Goal: Check status: Check status

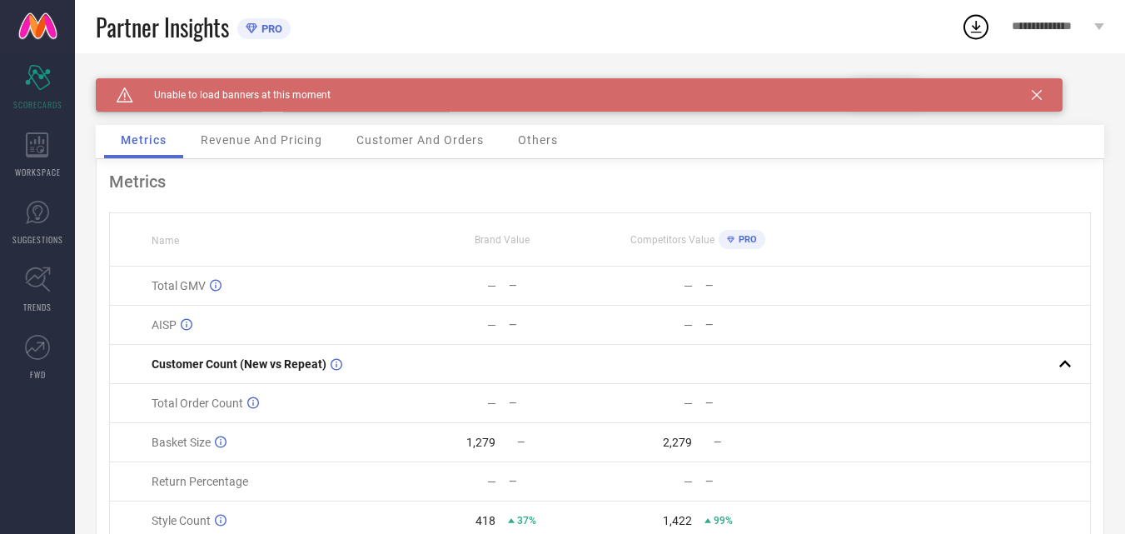
click at [271, 142] on span "Revenue And Pricing" at bounding box center [262, 139] width 122 height 13
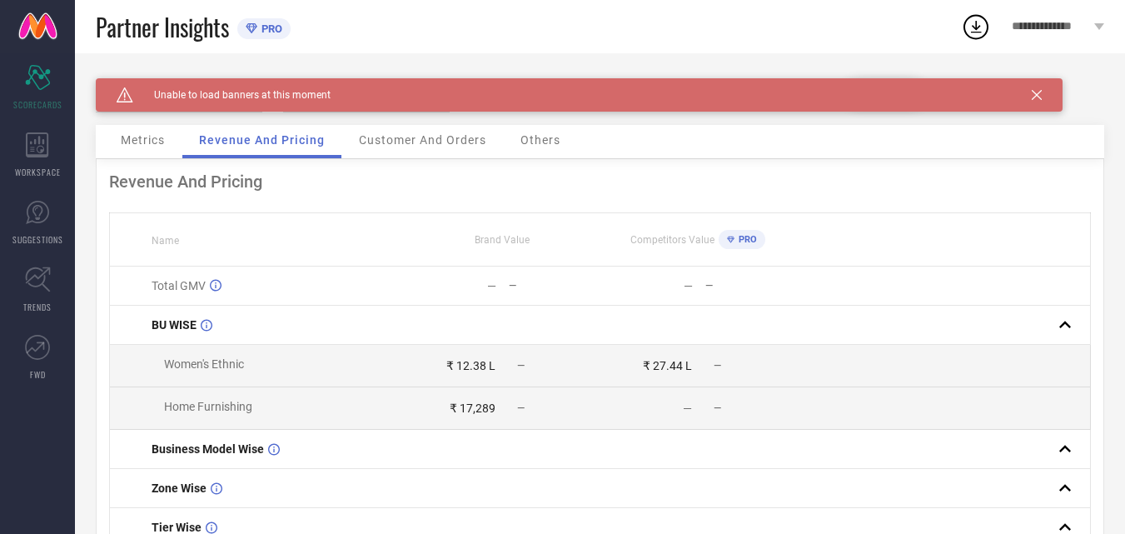
click at [460, 138] on span "Customer And Orders" at bounding box center [422, 139] width 127 height 13
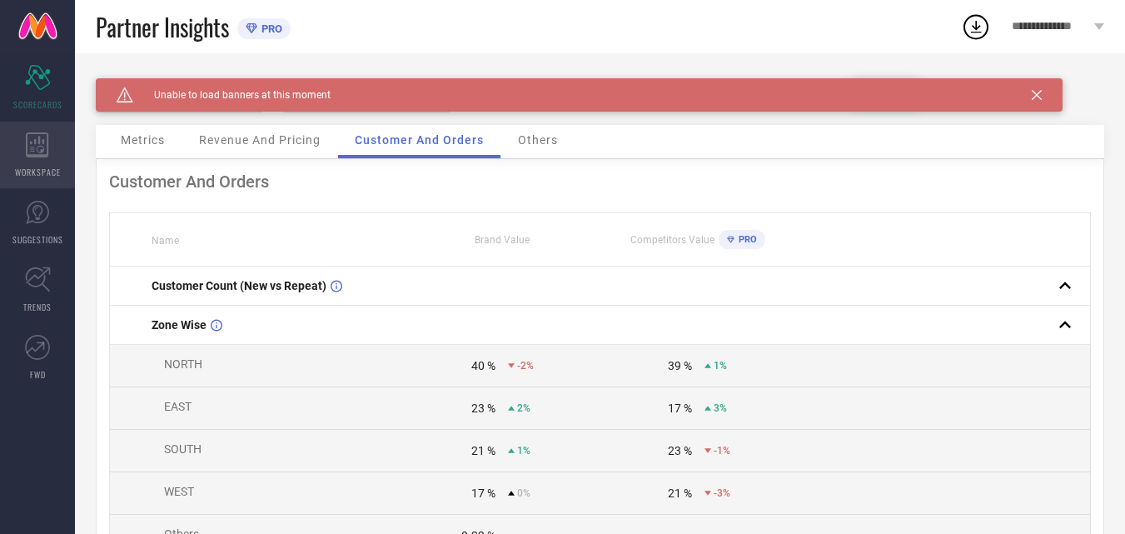
click at [32, 131] on div "WORKSPACE" at bounding box center [37, 155] width 75 height 67
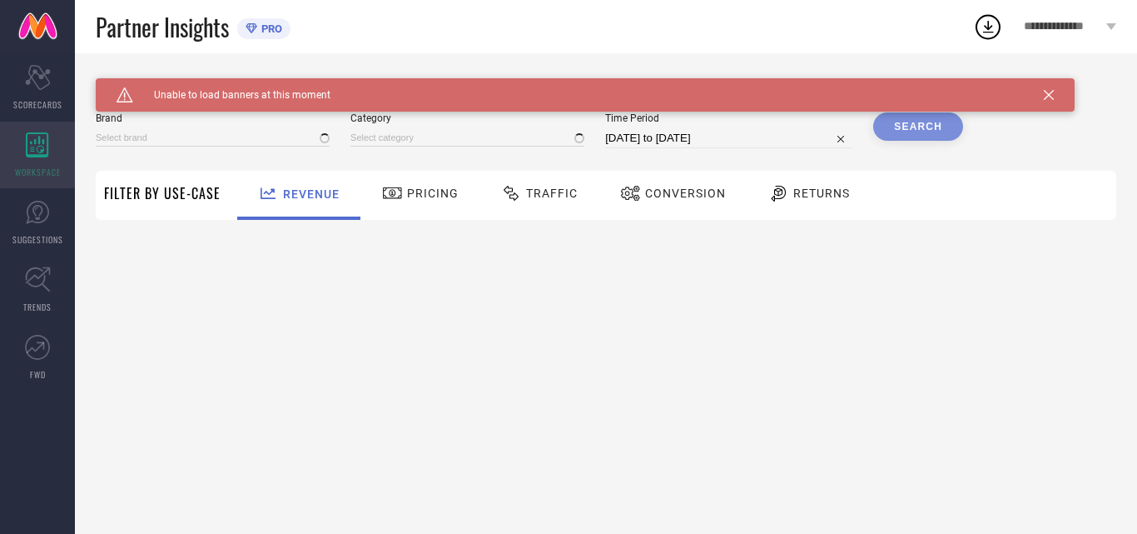
type input "VRAGI"
type input "All"
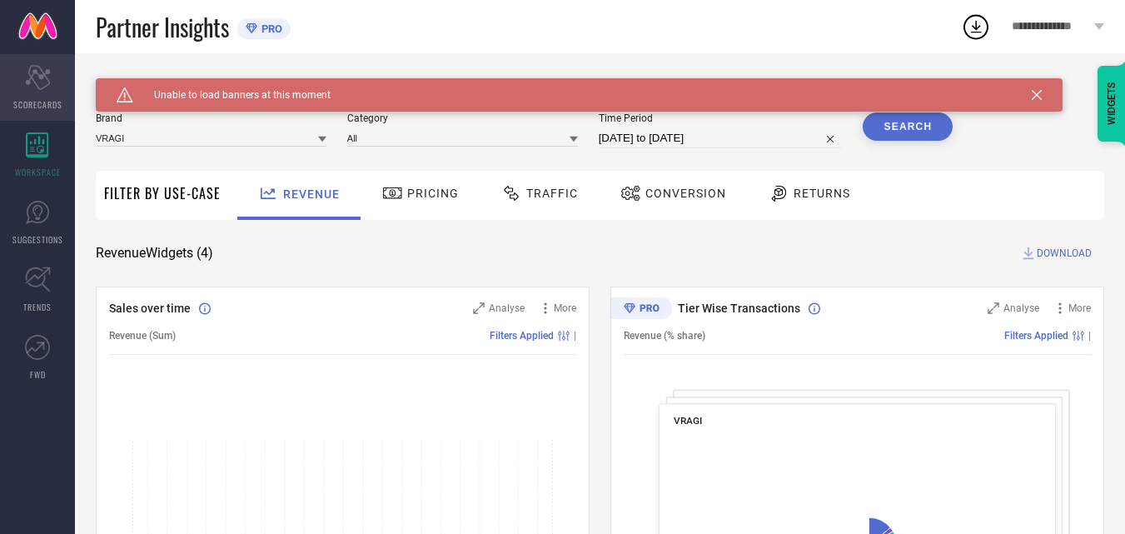
click at [43, 91] on div "Scorecard SCORECARDS" at bounding box center [37, 87] width 75 height 67
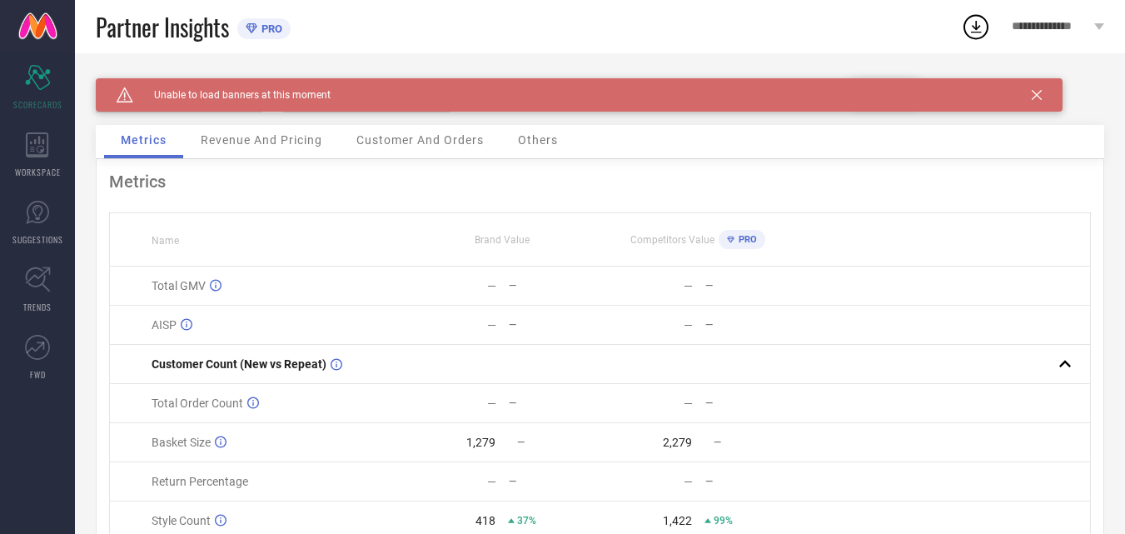
click at [1033, 92] on icon at bounding box center [1037, 95] width 10 height 10
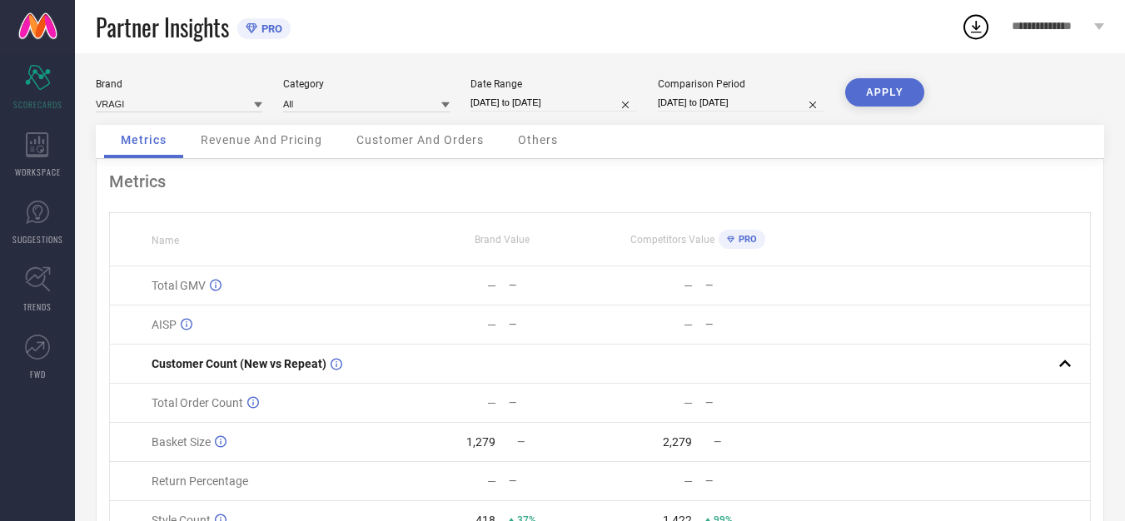
click at [690, 102] on input "[DATE] to [DATE]" at bounding box center [741, 102] width 167 height 17
select select "5"
select select "2025"
select select "6"
select select "2025"
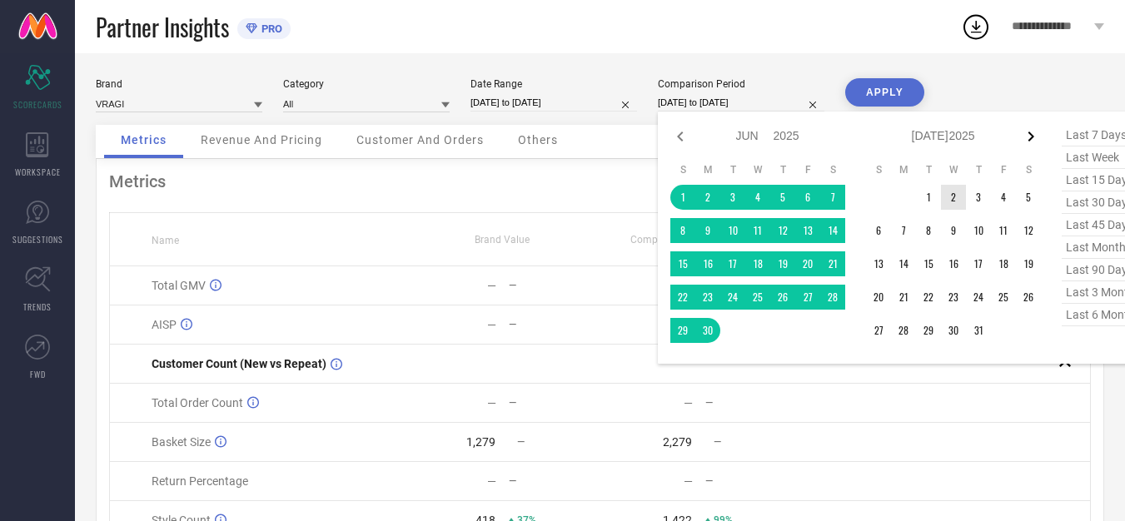
click at [1028, 145] on icon at bounding box center [1031, 137] width 20 height 20
select select "6"
select select "2025"
select select "7"
select select "2025"
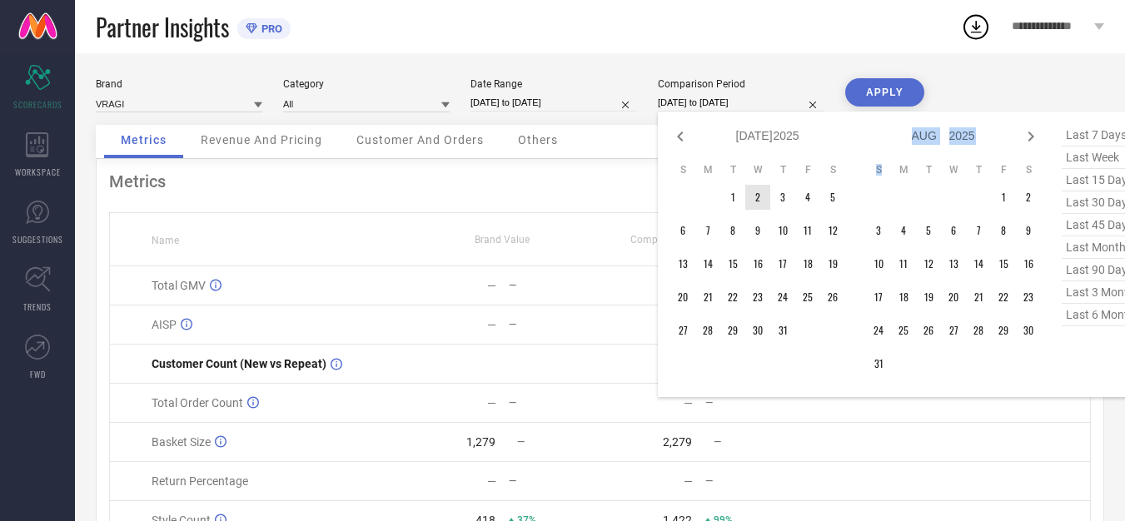
click at [1028, 145] on icon at bounding box center [1031, 137] width 20 height 20
select select "7"
select select "2025"
select select "8"
select select "2025"
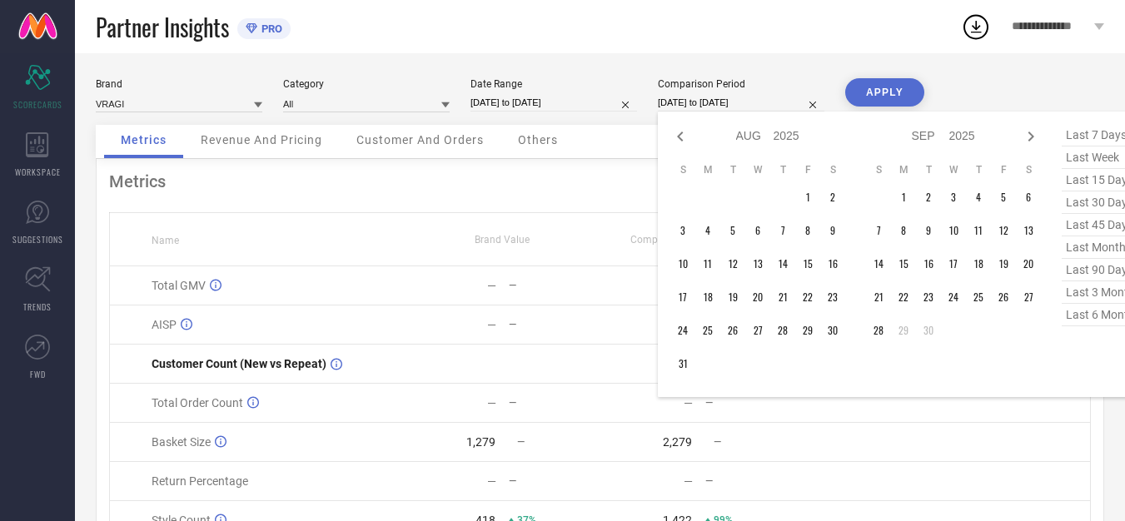
click at [884, 199] on td at bounding box center [878, 197] width 25 height 25
click at [901, 198] on td "1" at bounding box center [903, 197] width 25 height 25
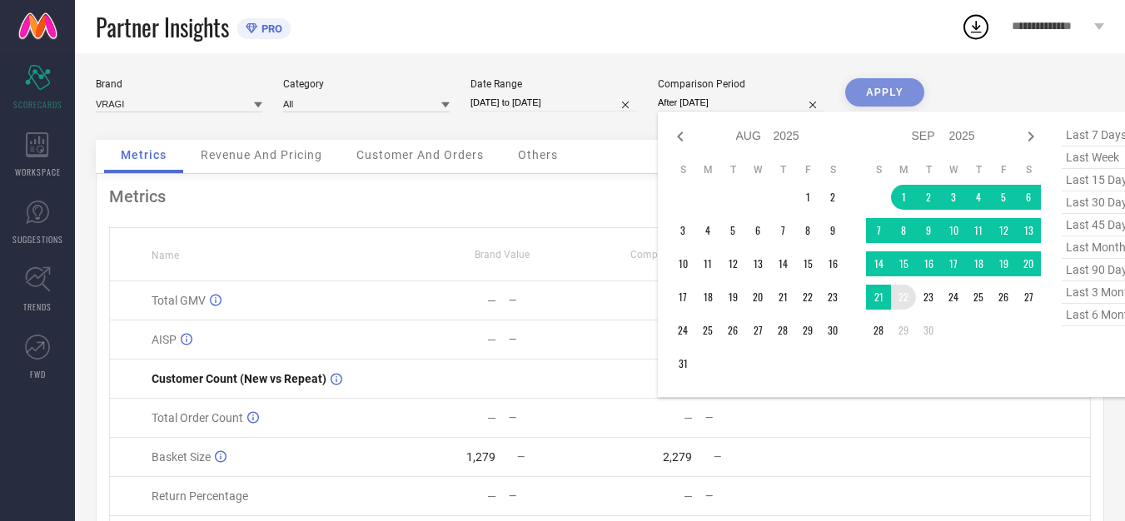
type input "[DATE] to [DATE]"
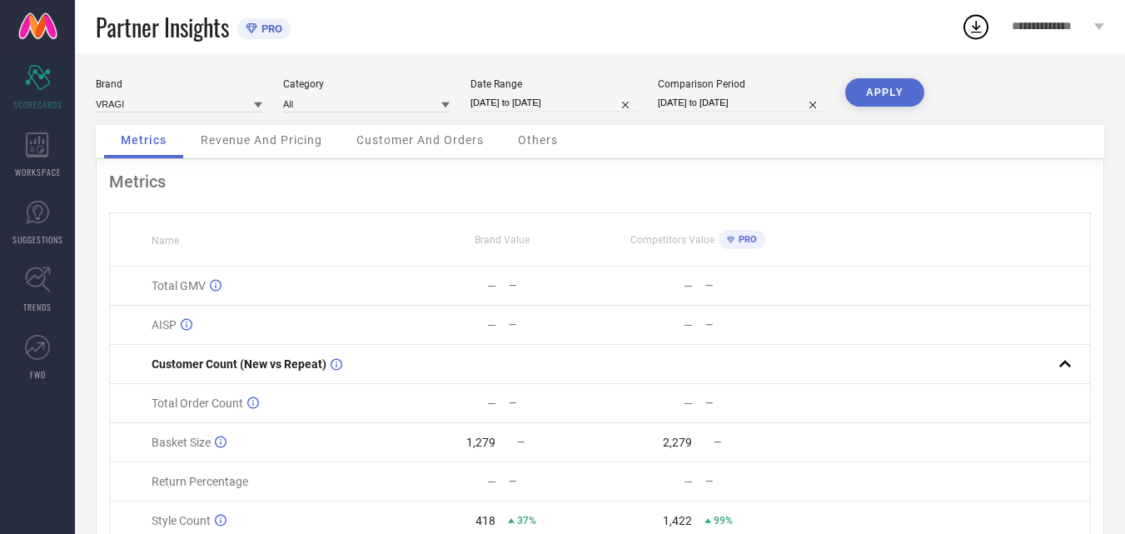
click at [887, 100] on button "APPLY" at bounding box center [884, 92] width 79 height 28
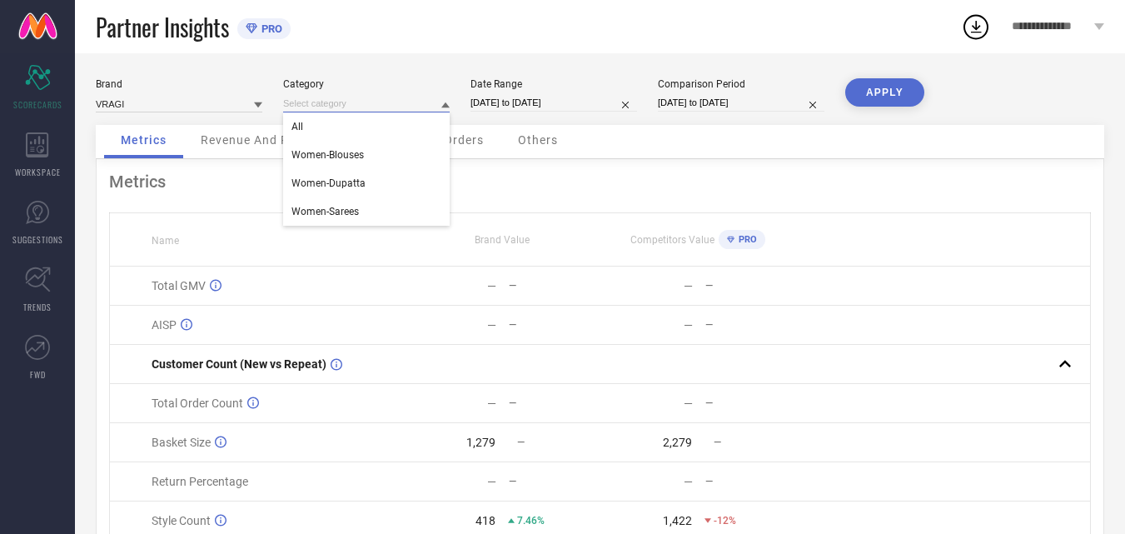
click at [294, 97] on input at bounding box center [366, 103] width 167 height 17
click at [648, 98] on div "Brand VRAGI Category All Women-Blouses Women-Dupatta Women-Sarees Date Range [D…" at bounding box center [600, 101] width 1008 height 47
select select "7"
select select "2025"
select select "8"
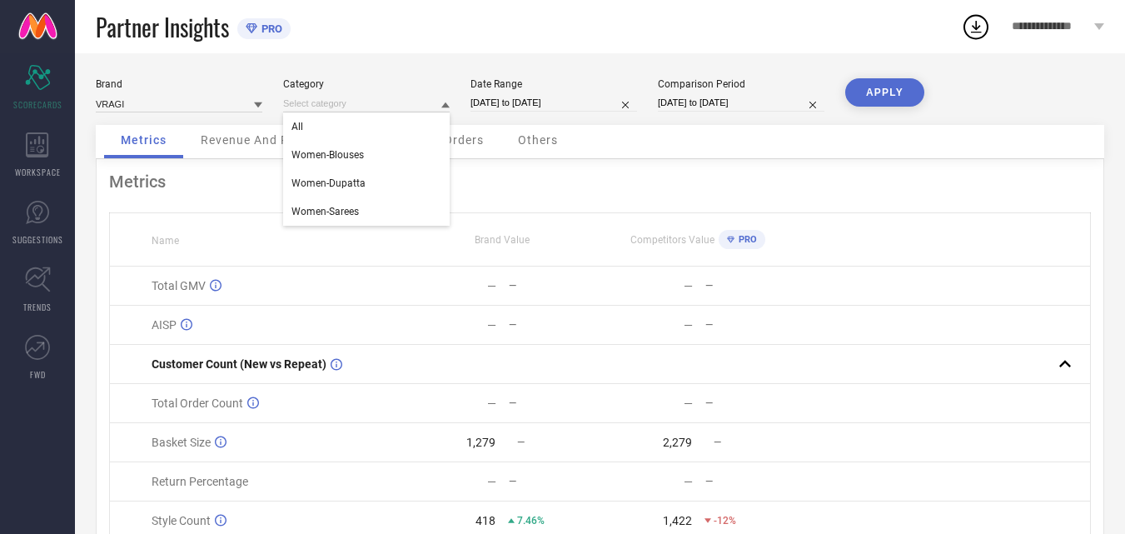
select select "2025"
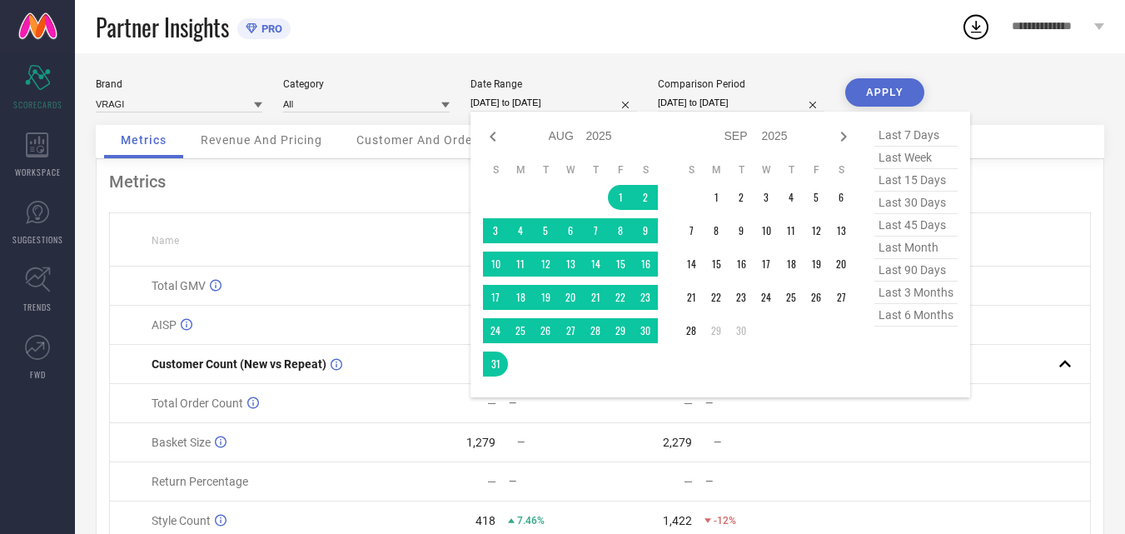
click at [601, 102] on input "[DATE] to [DATE]" at bounding box center [553, 102] width 167 height 17
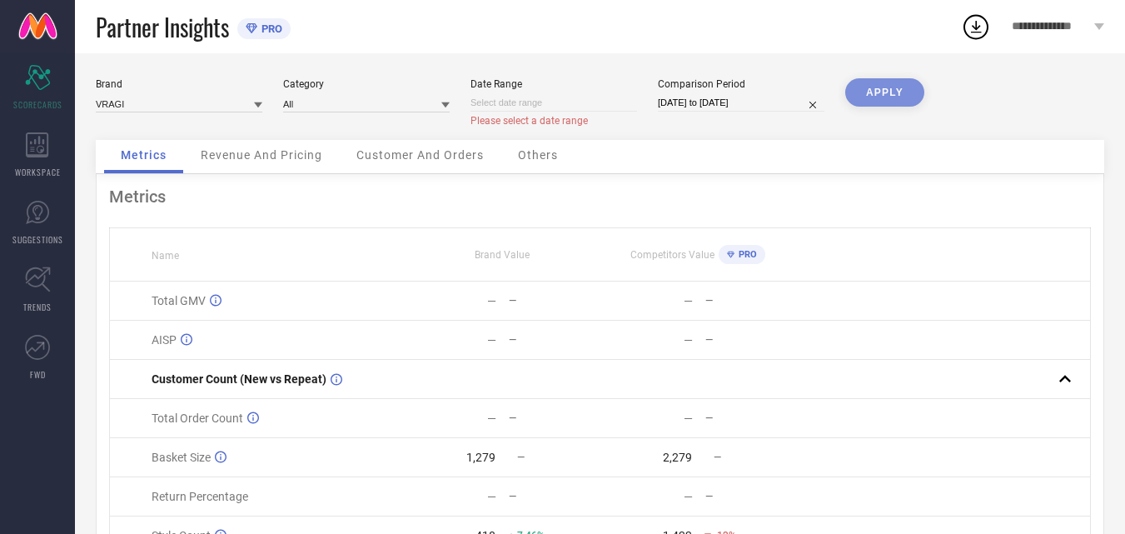
click at [594, 103] on input at bounding box center [553, 102] width 167 height 17
select select "9"
select select "2025"
select select "10"
select select "2025"
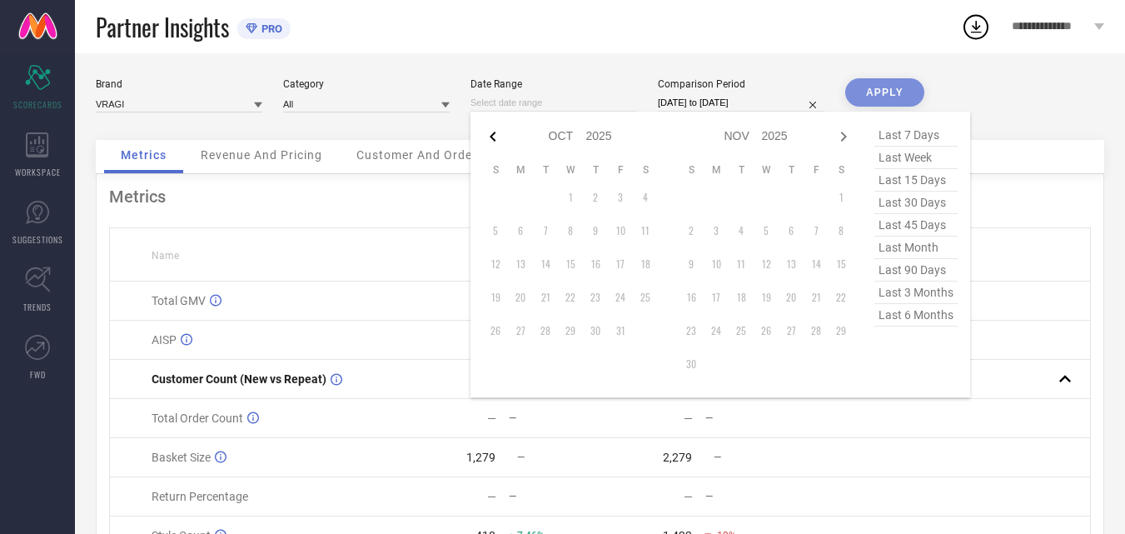
click at [494, 137] on icon at bounding box center [493, 137] width 20 height 20
select select "8"
select select "2025"
select select "9"
select select "2025"
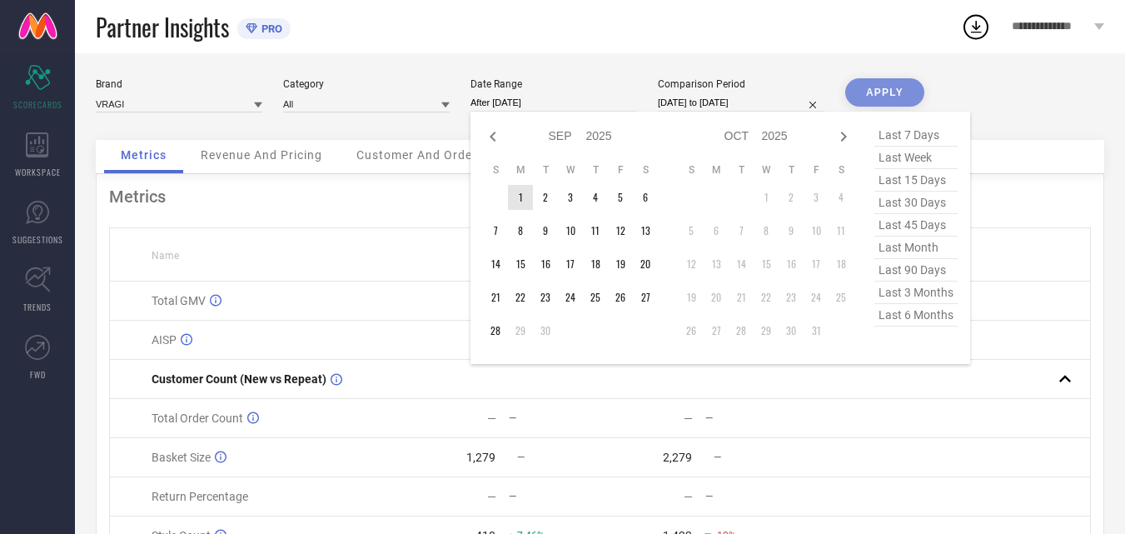
click at [515, 201] on td "1" at bounding box center [520, 197] width 25 height 25
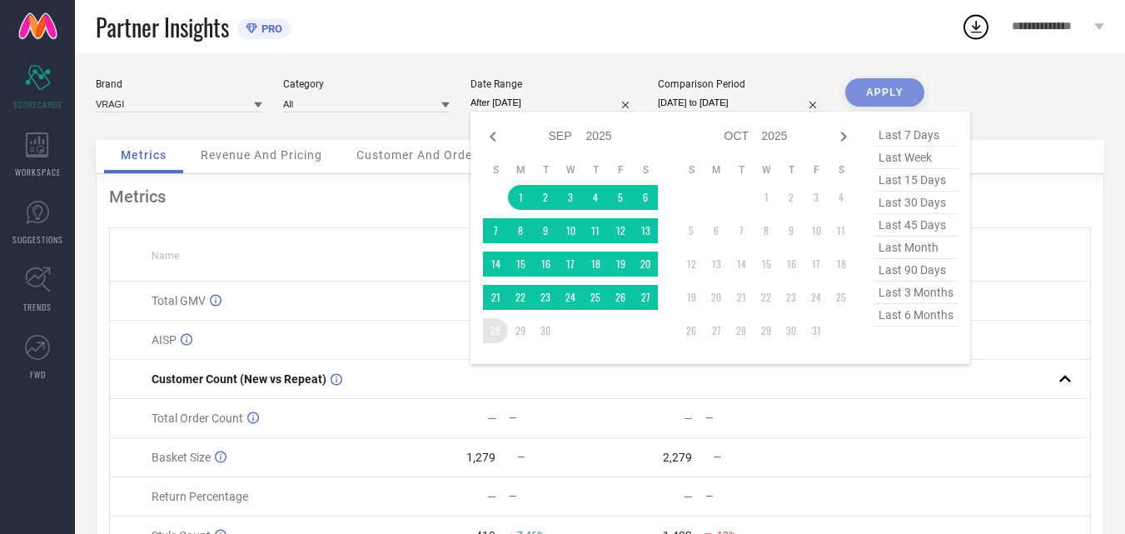
type input "[DATE] to [DATE]"
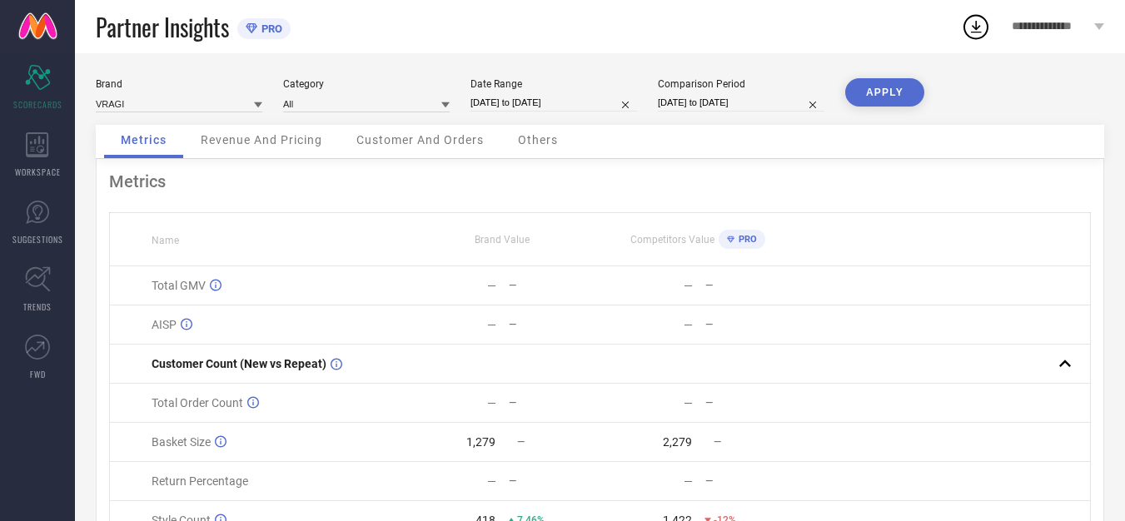
click at [792, 106] on input "[DATE] to [DATE]" at bounding box center [741, 102] width 167 height 17
select select "8"
select select "2025"
select select "9"
select select "2025"
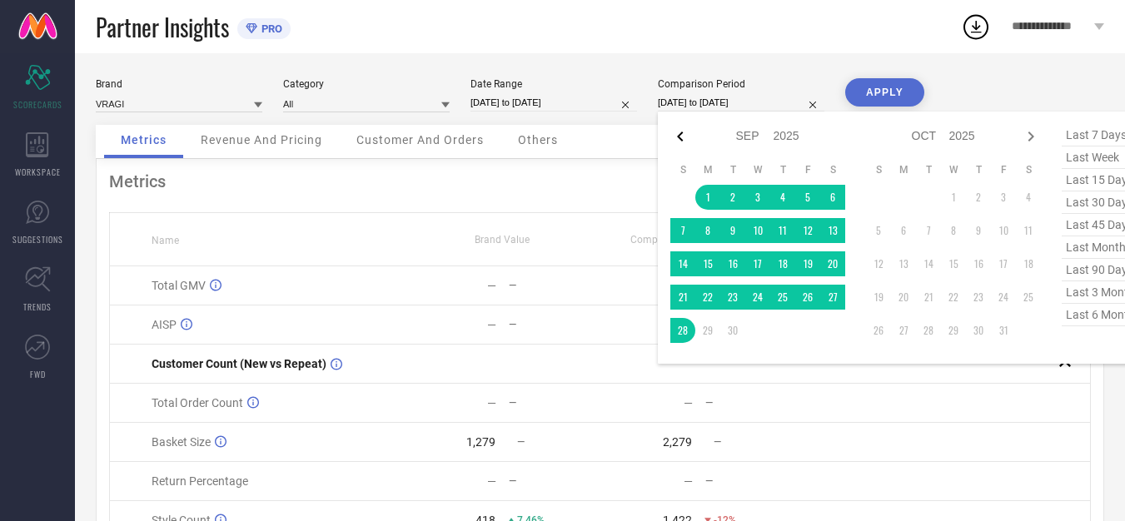
click at [672, 130] on icon at bounding box center [680, 137] width 20 height 20
select select "7"
select select "2025"
select select "8"
select select "2025"
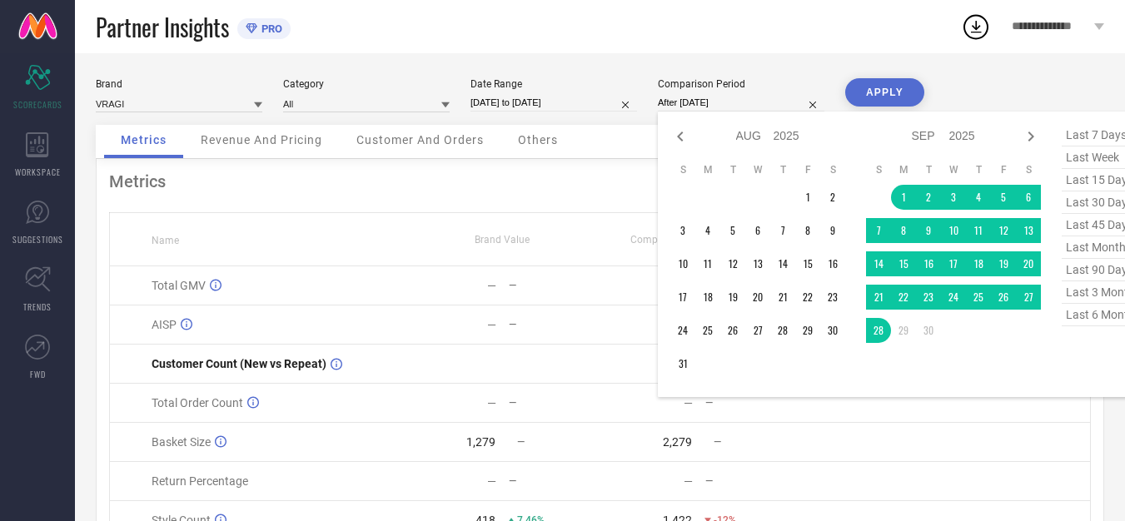
click at [808, 193] on td "1" at bounding box center [807, 197] width 25 height 25
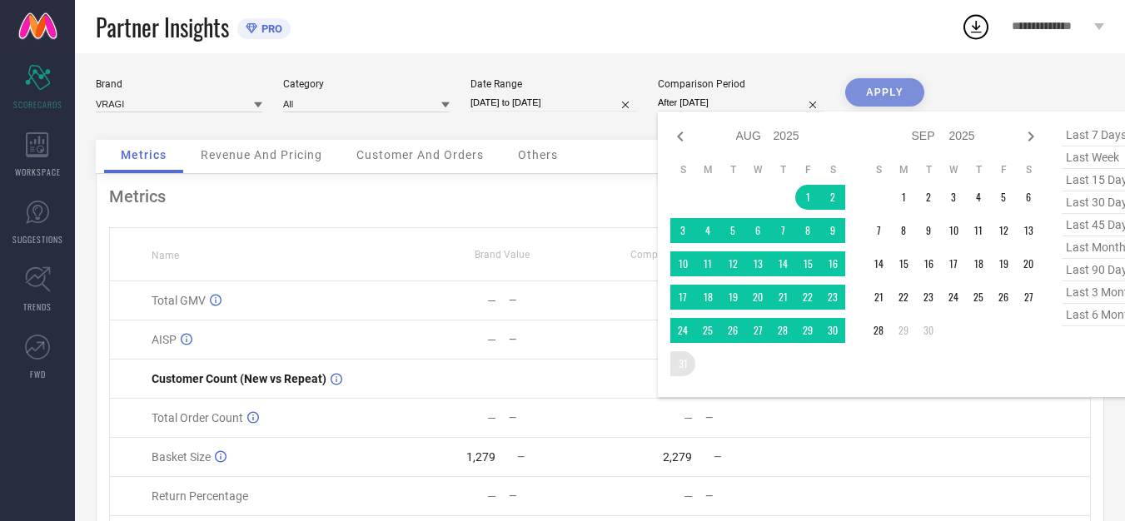
type input "[DATE] to [DATE]"
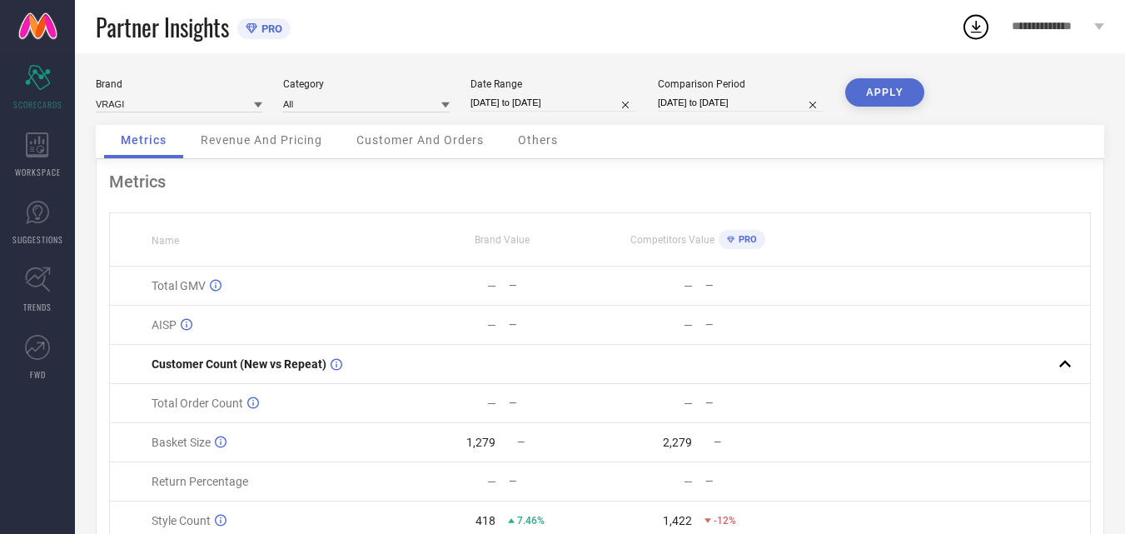
click at [873, 84] on button "APPLY" at bounding box center [884, 92] width 79 height 28
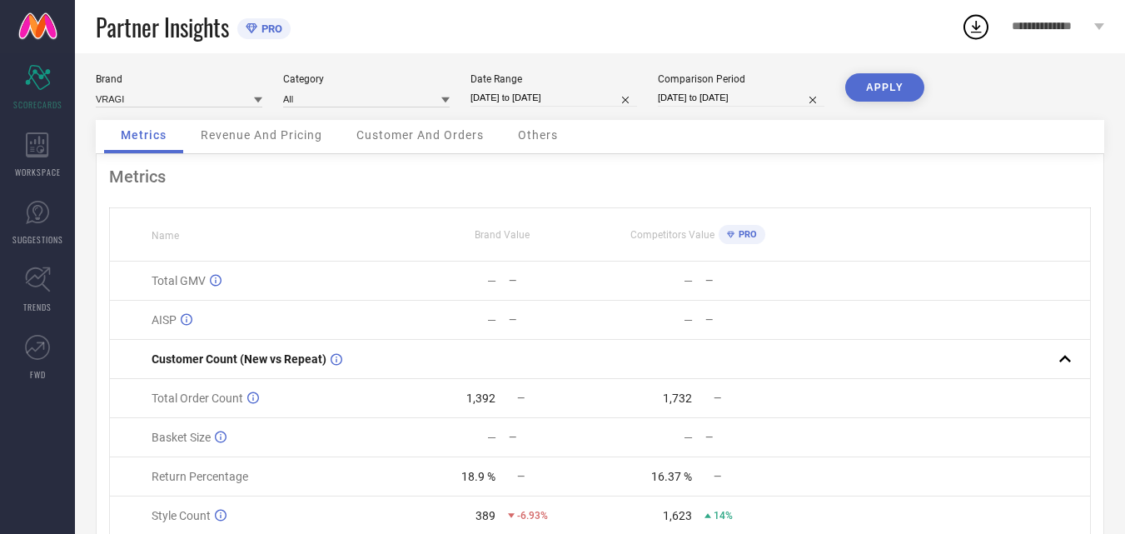
scroll to position [81, 0]
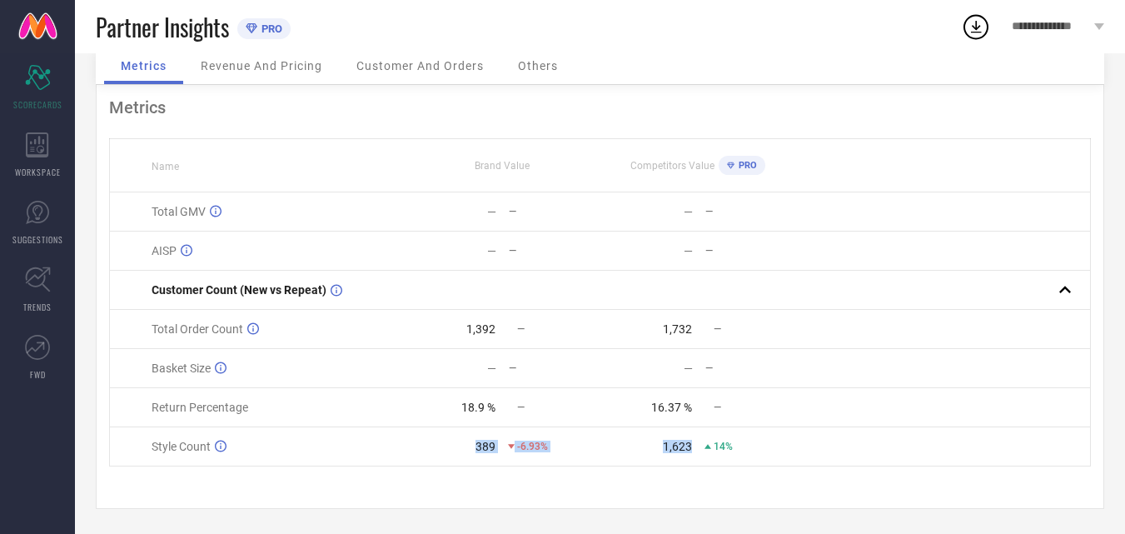
drag, startPoint x: 568, startPoint y: 436, endPoint x: 856, endPoint y: 435, distance: 288.1
click at [843, 435] on tr "Style Count 389 -6.93% 1,623 14%" at bounding box center [600, 446] width 981 height 39
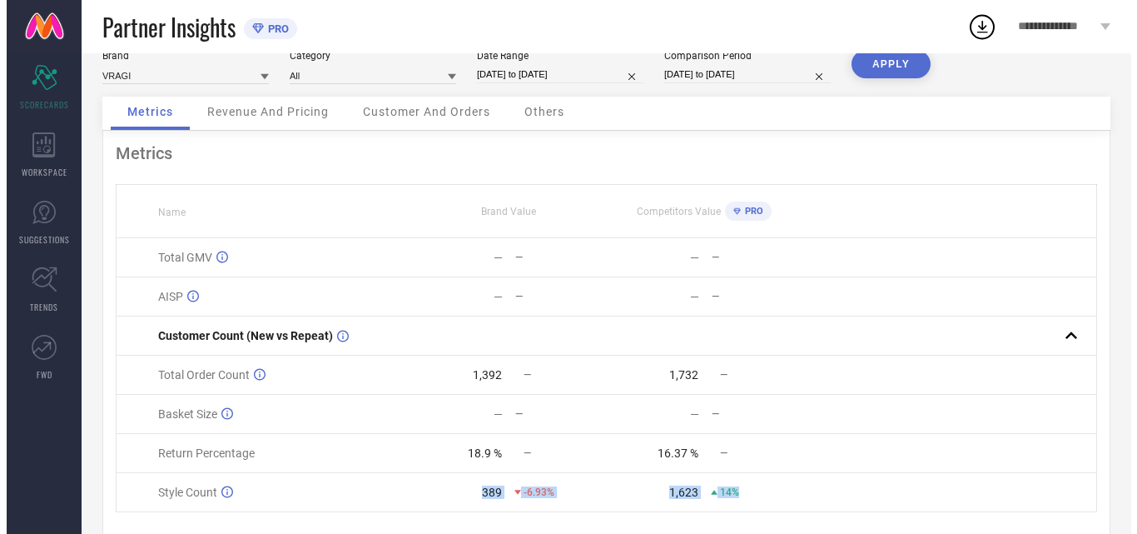
scroll to position [0, 0]
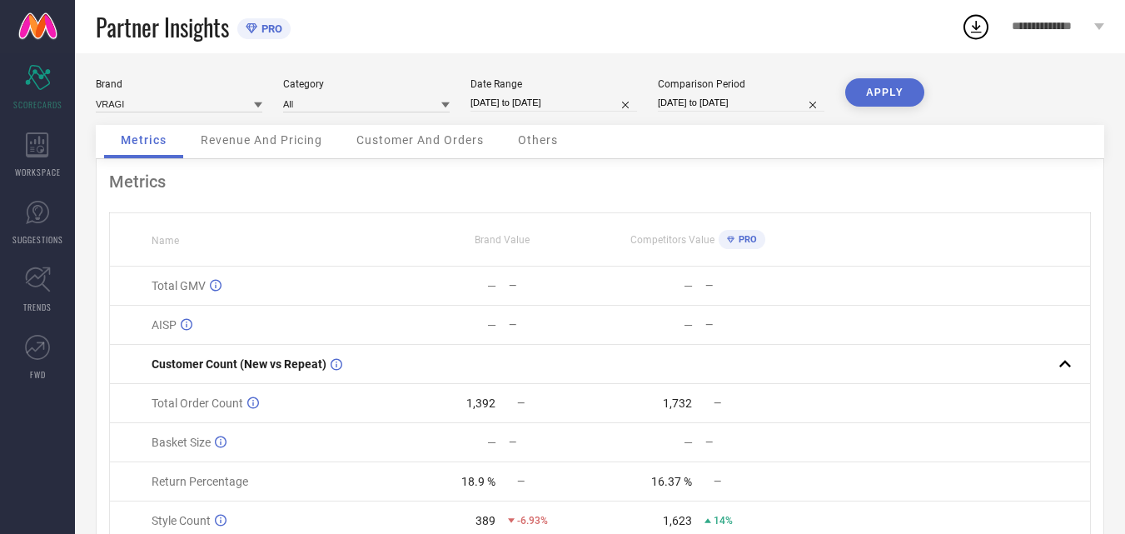
click at [244, 137] on span "Revenue And Pricing" at bounding box center [262, 139] width 122 height 13
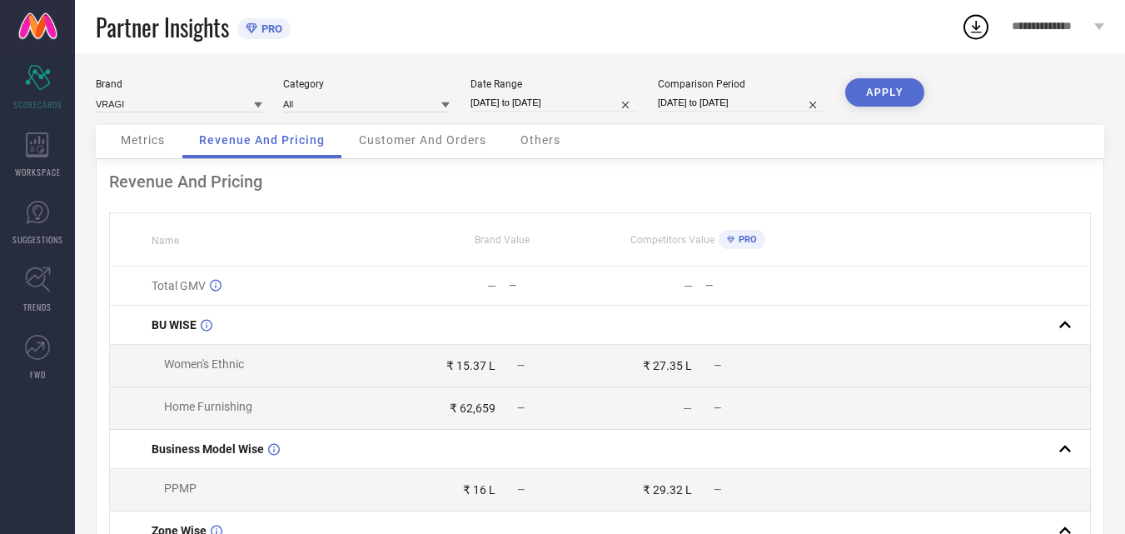
click at [439, 142] on span "Customer And Orders" at bounding box center [422, 139] width 127 height 13
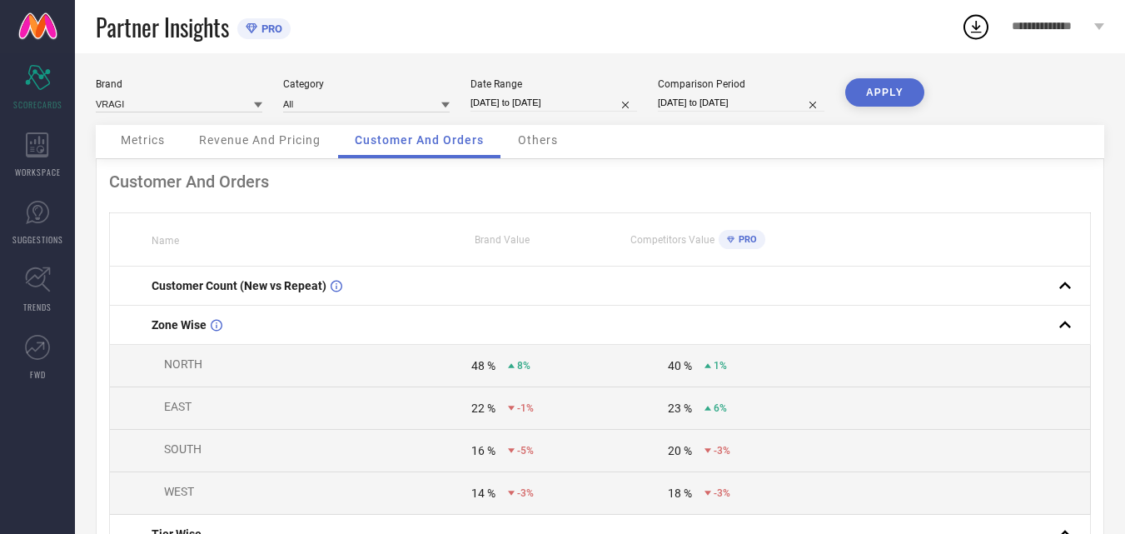
click at [627, 142] on div "Metrics Revenue And Pricing Customer And Orders Others" at bounding box center [600, 142] width 1008 height 34
click at [547, 138] on span "Others" at bounding box center [538, 139] width 40 height 13
